Goal: Task Accomplishment & Management: Manage account settings

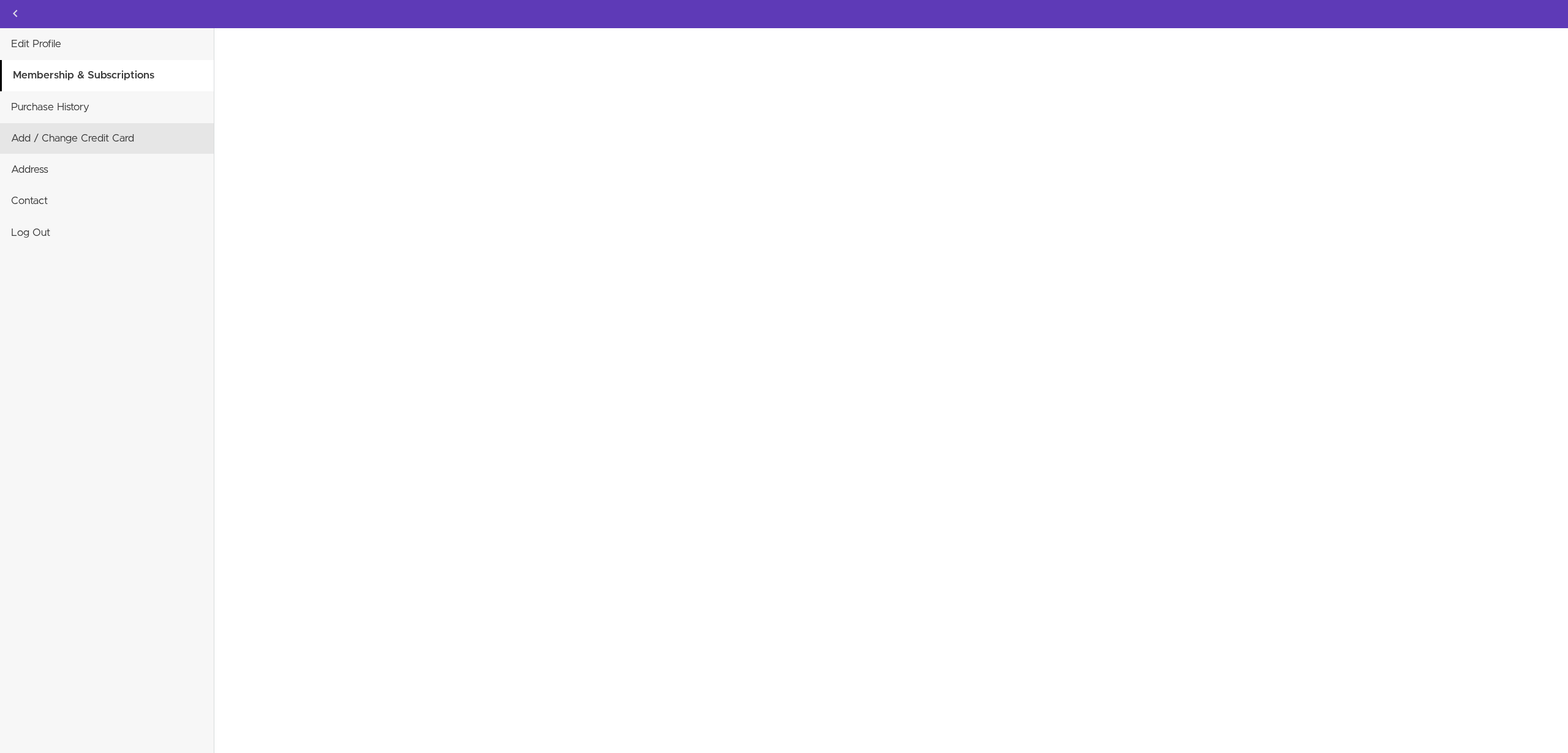
click at [78, 132] on link "Add / Change Credit Card" at bounding box center [107, 138] width 214 height 30
click at [101, 69] on link "Membership & Subscriptions" at bounding box center [107, 74] width 212 height 30
click at [40, 42] on link "Edit Profile" at bounding box center [107, 43] width 214 height 30
